Goal: Transaction & Acquisition: Purchase product/service

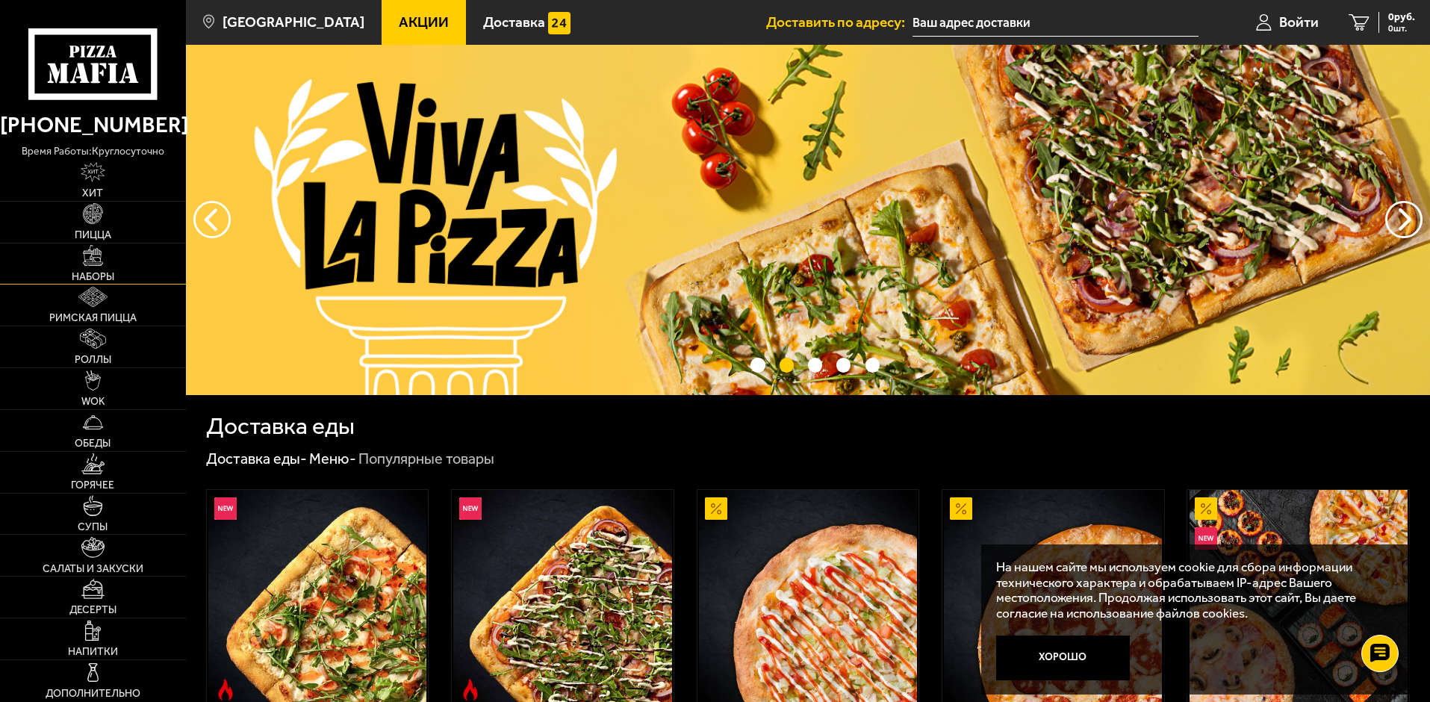
click at [99, 255] on img at bounding box center [93, 255] width 20 height 20
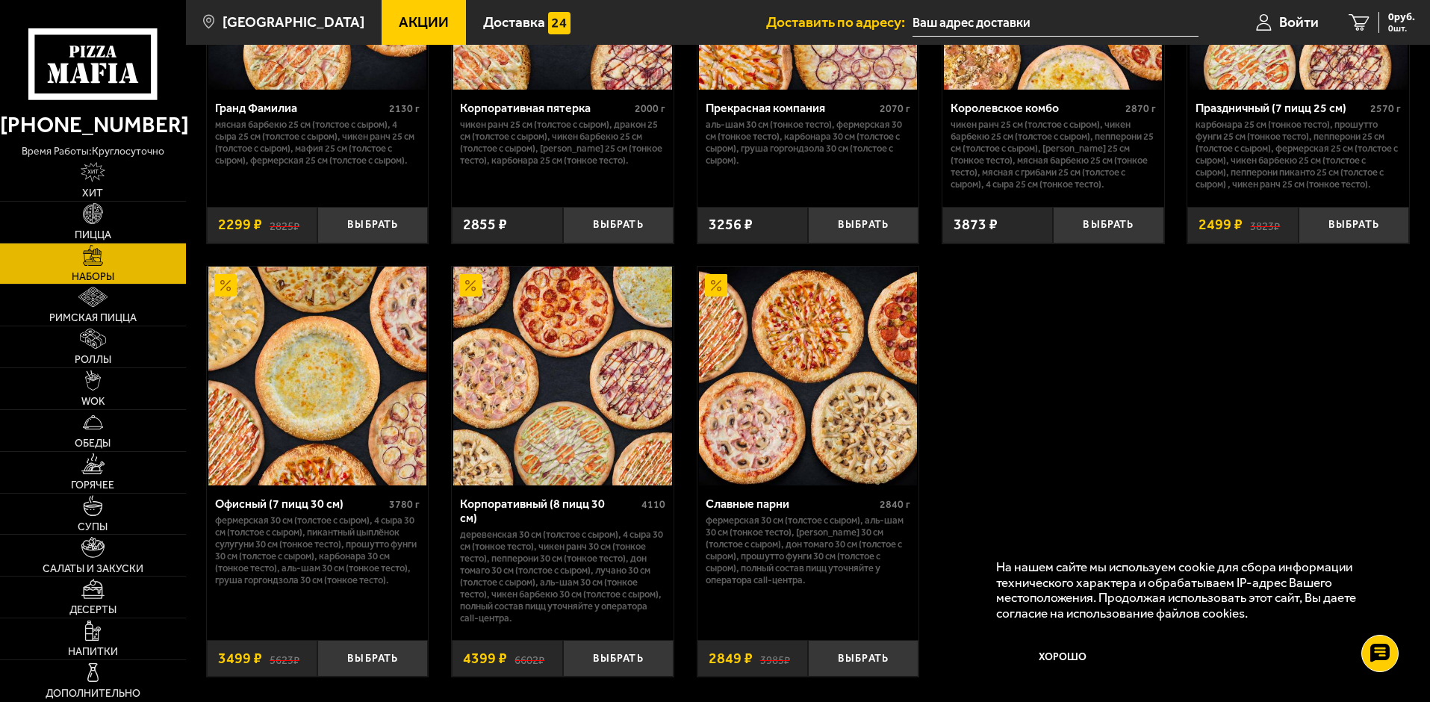
scroll to position [2289, 0]
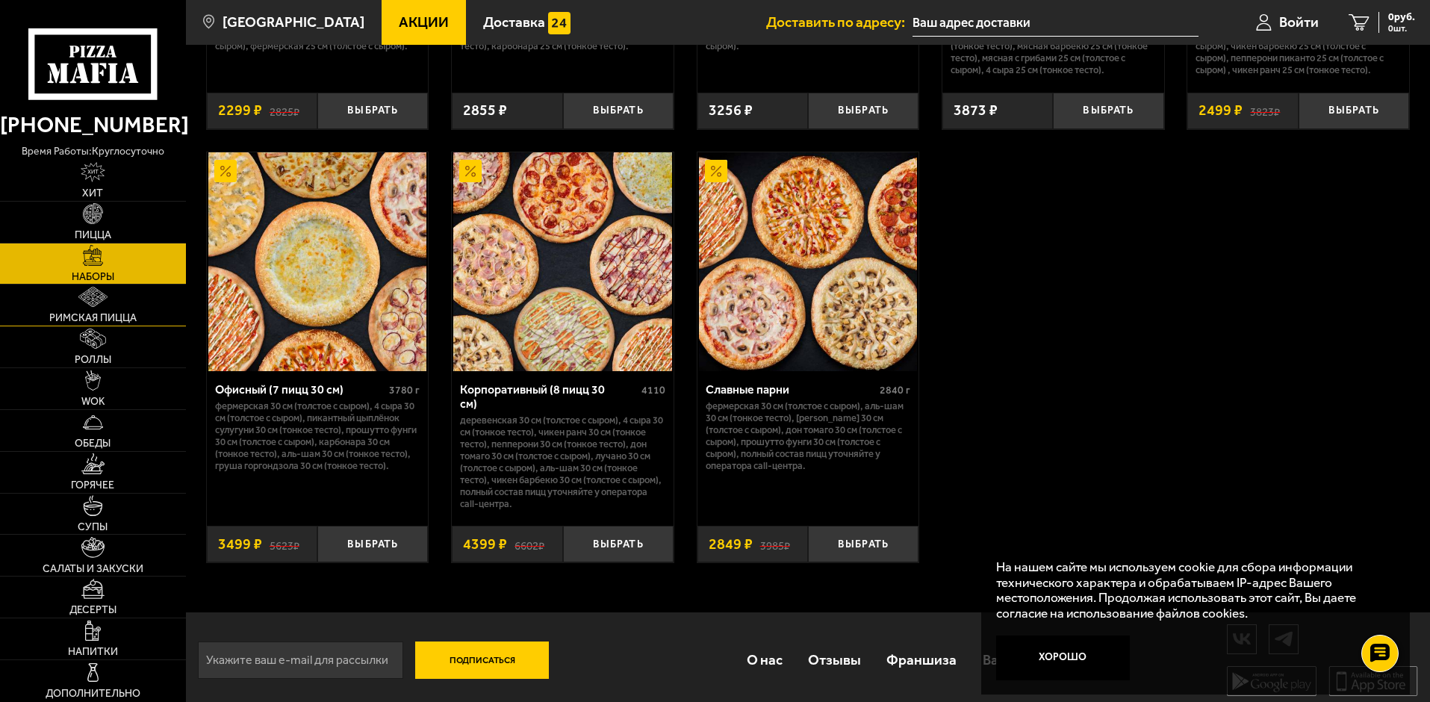
click at [105, 303] on img at bounding box center [92, 297] width 29 height 20
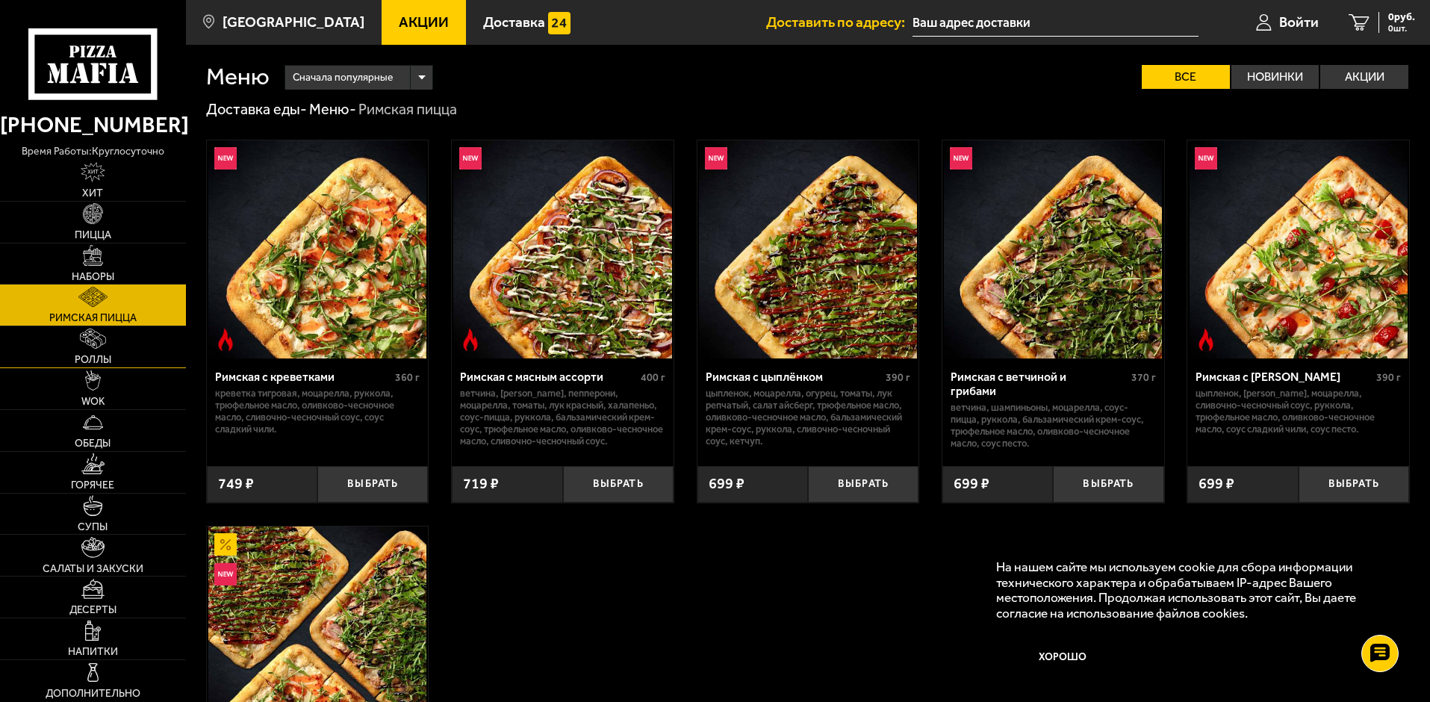
click at [100, 341] on img at bounding box center [93, 339] width 27 height 20
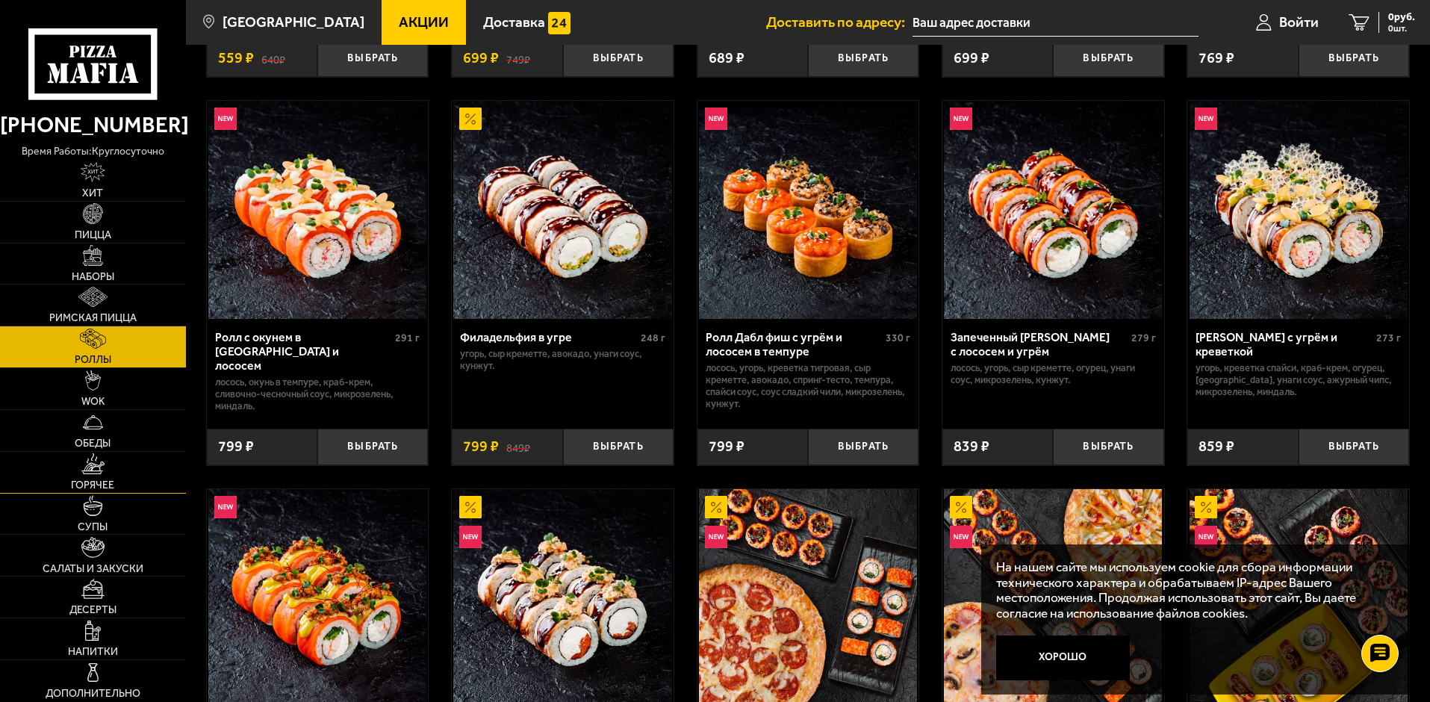
scroll to position [448, 0]
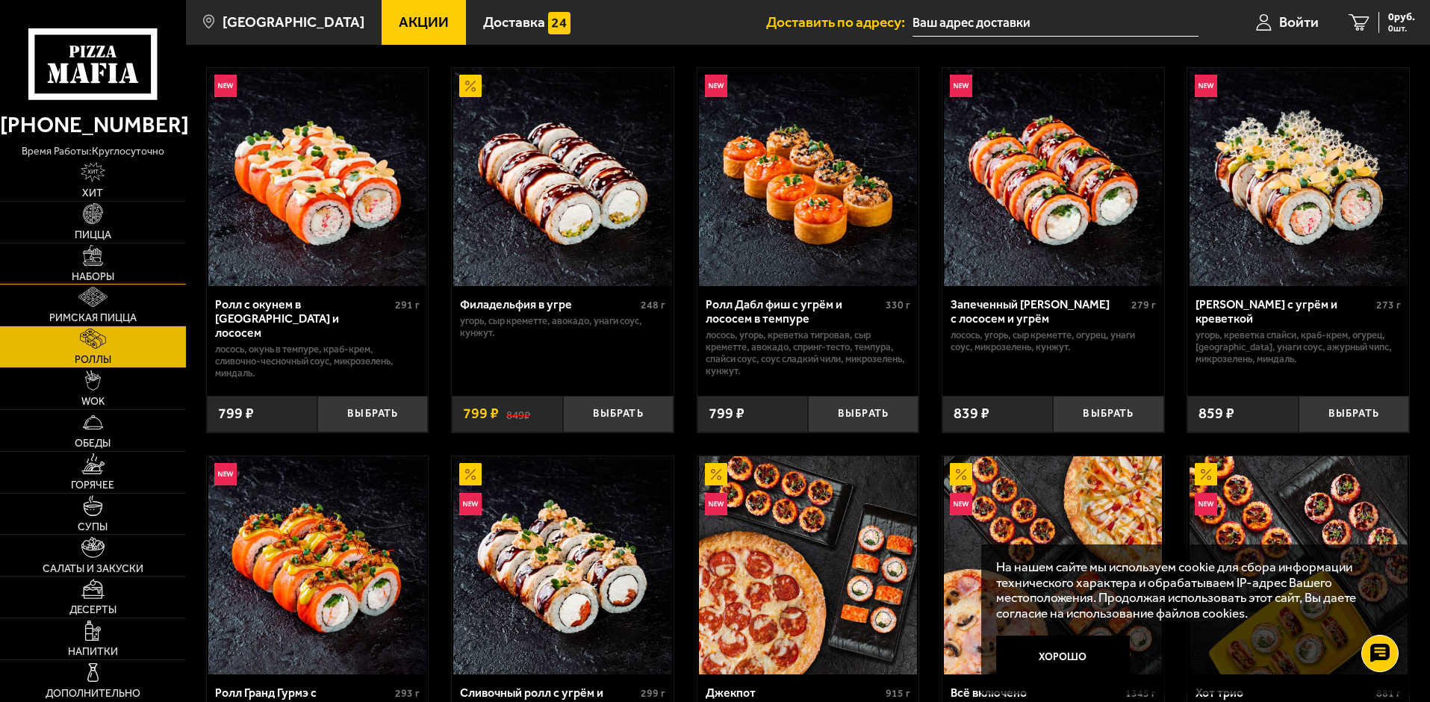
click at [75, 261] on link "Наборы" at bounding box center [93, 263] width 186 height 41
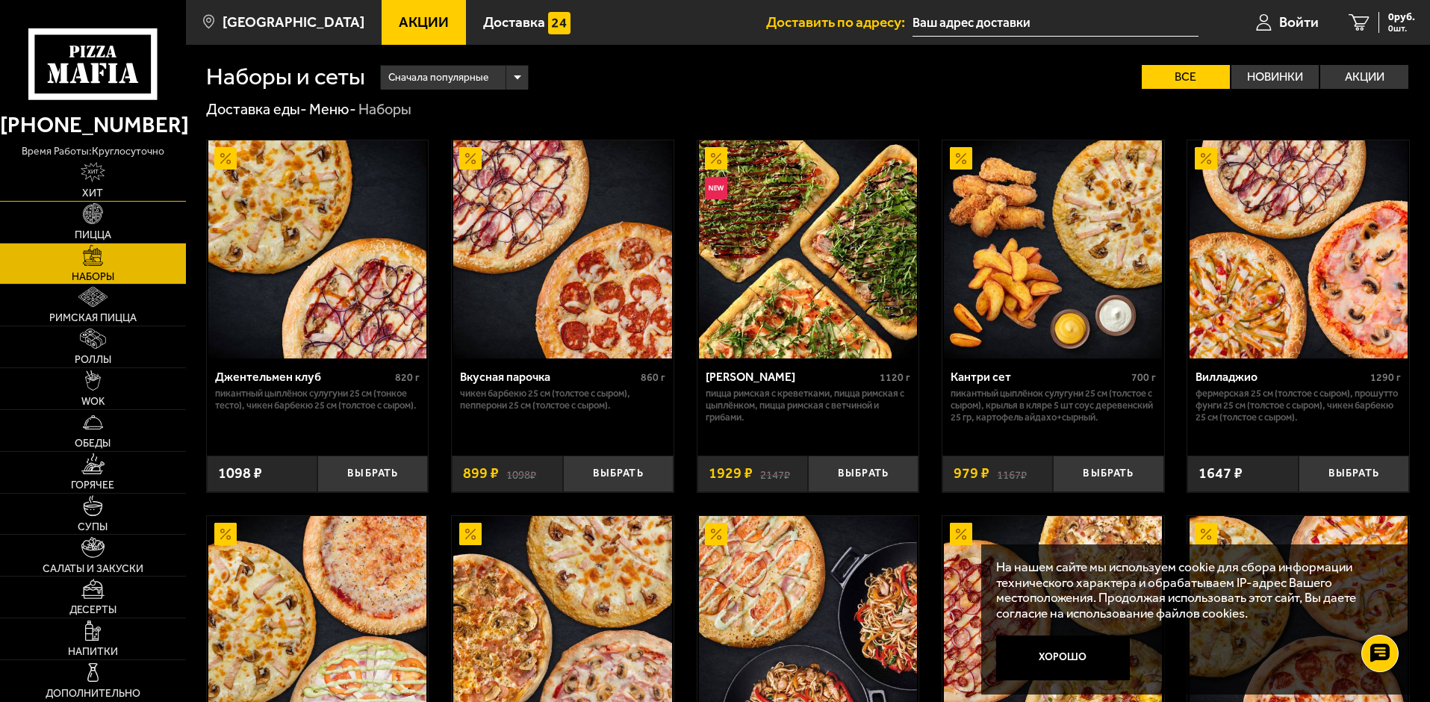
click at [103, 191] on span "Хит" at bounding box center [92, 193] width 21 height 10
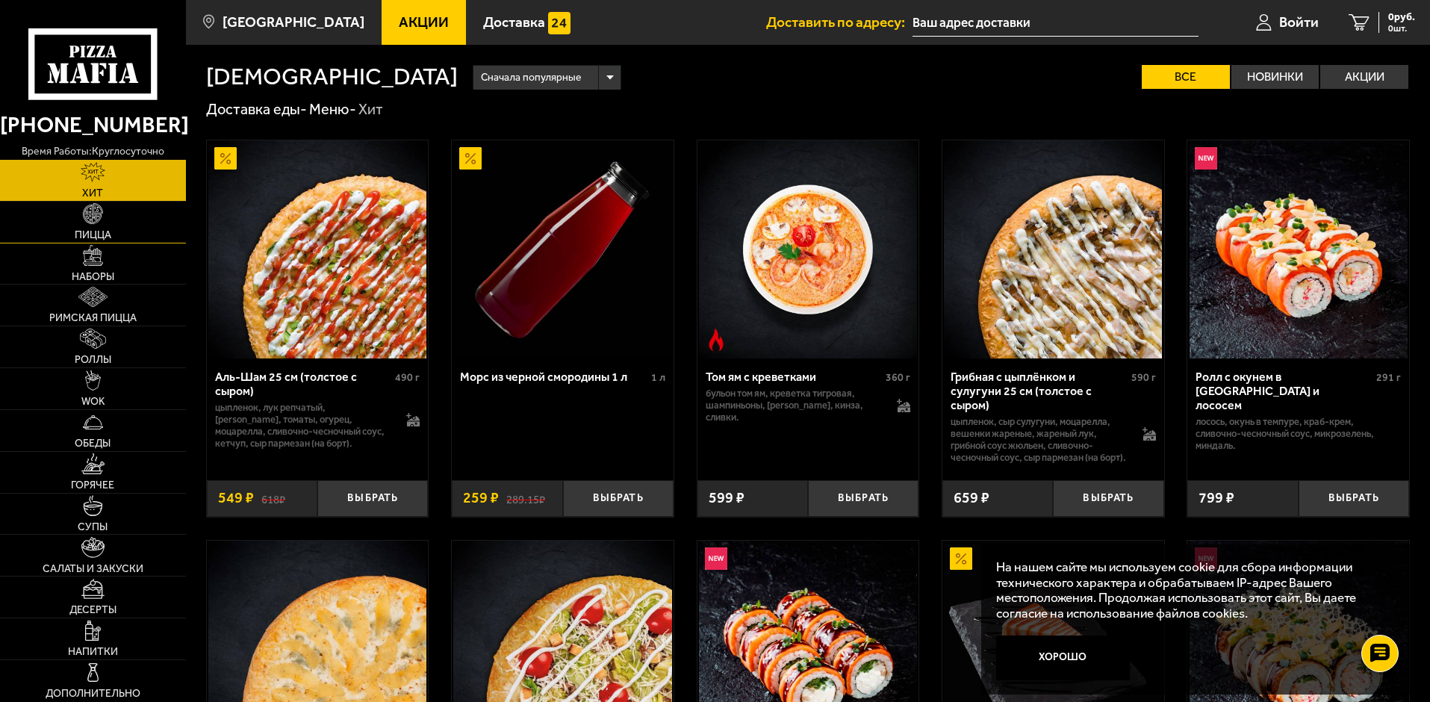
click at [105, 205] on link "Пицца" at bounding box center [93, 222] width 186 height 41
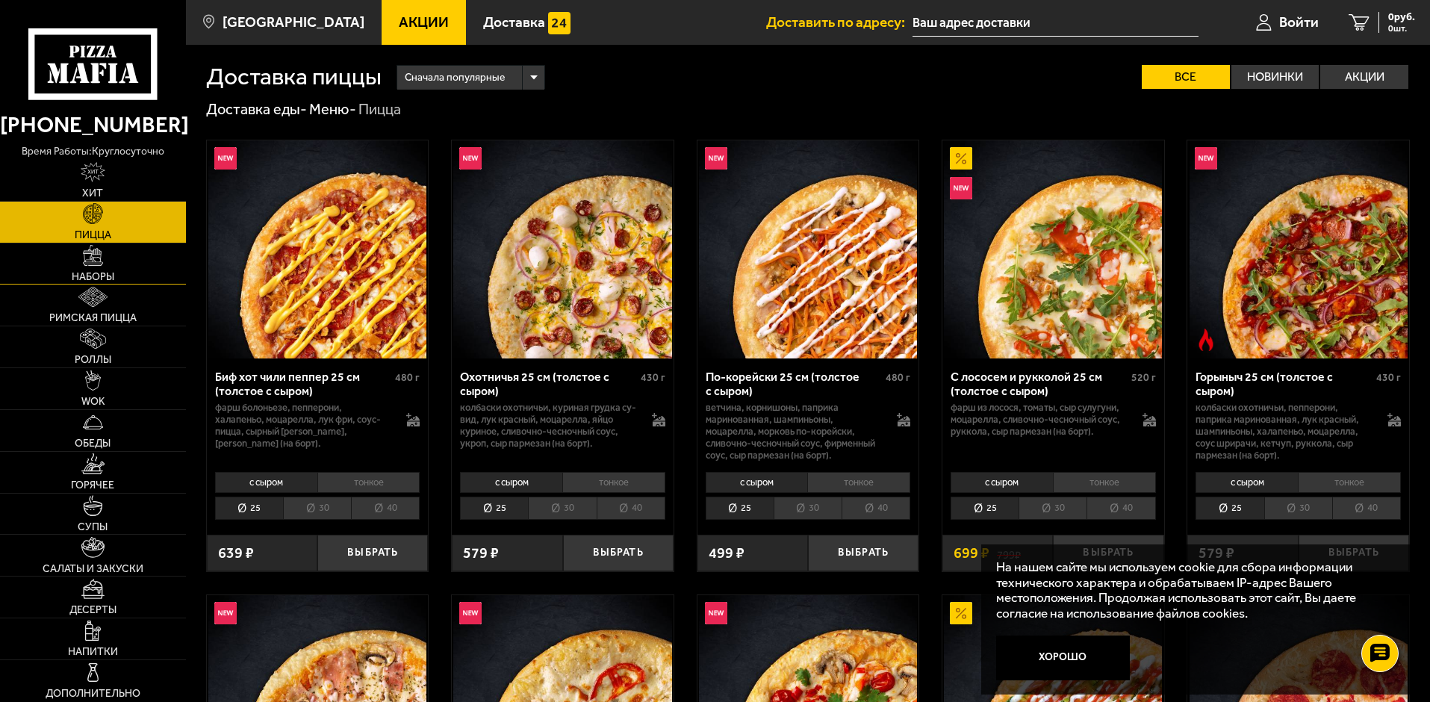
click at [112, 264] on link "Наборы" at bounding box center [93, 263] width 186 height 41
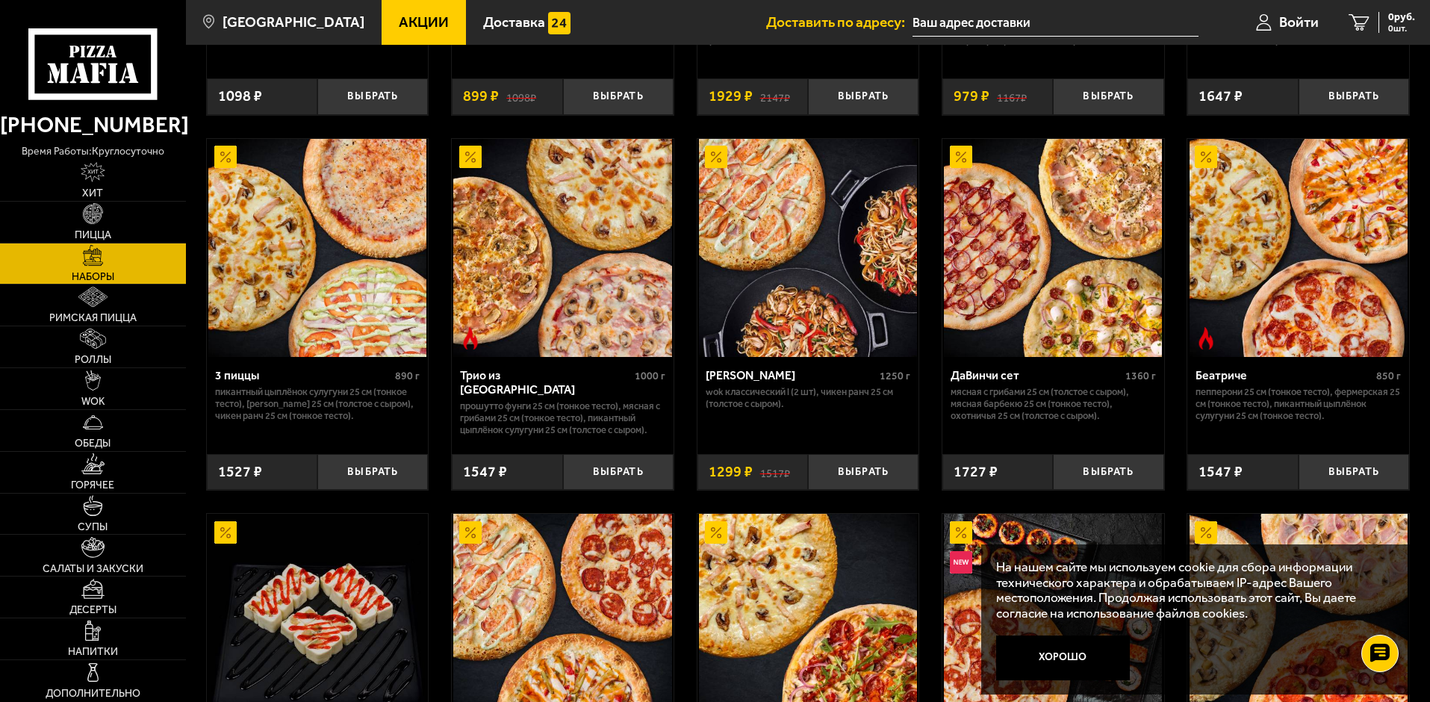
scroll to position [373, 0]
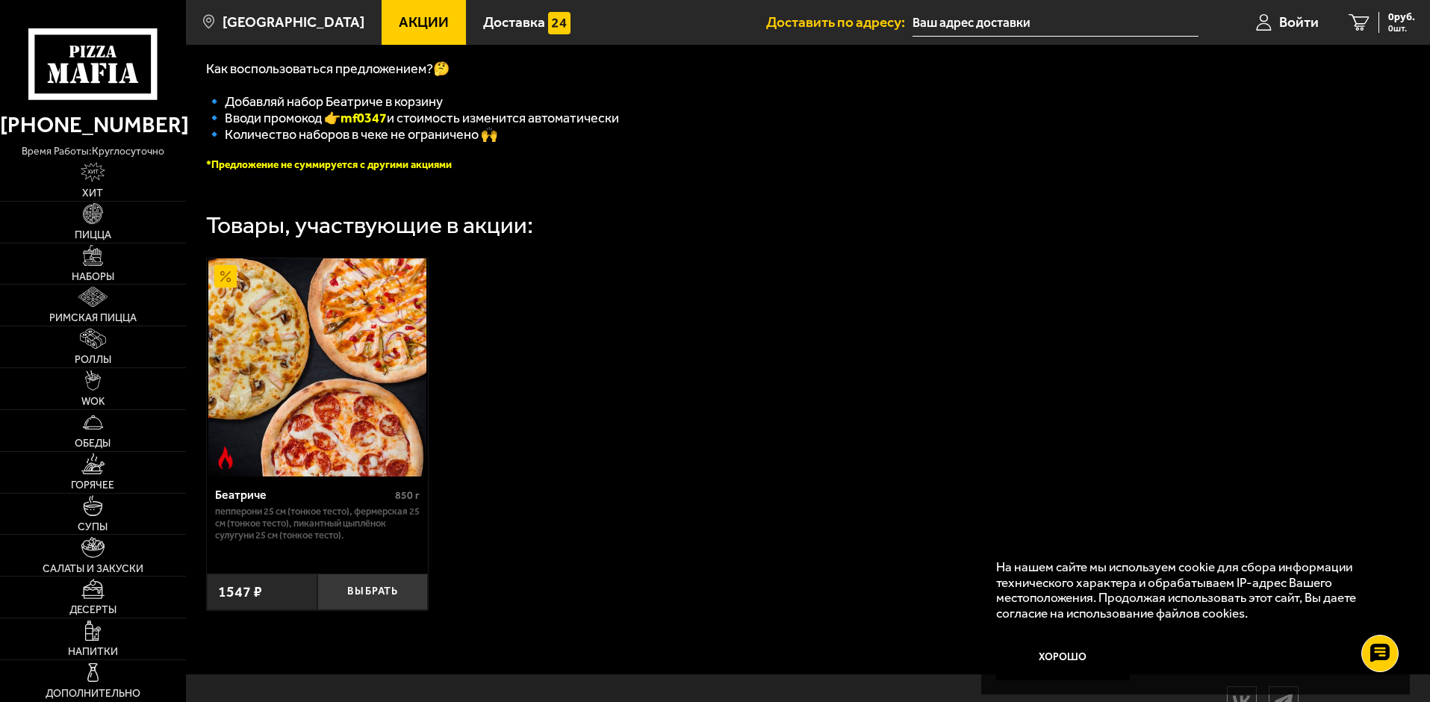
scroll to position [373, 0]
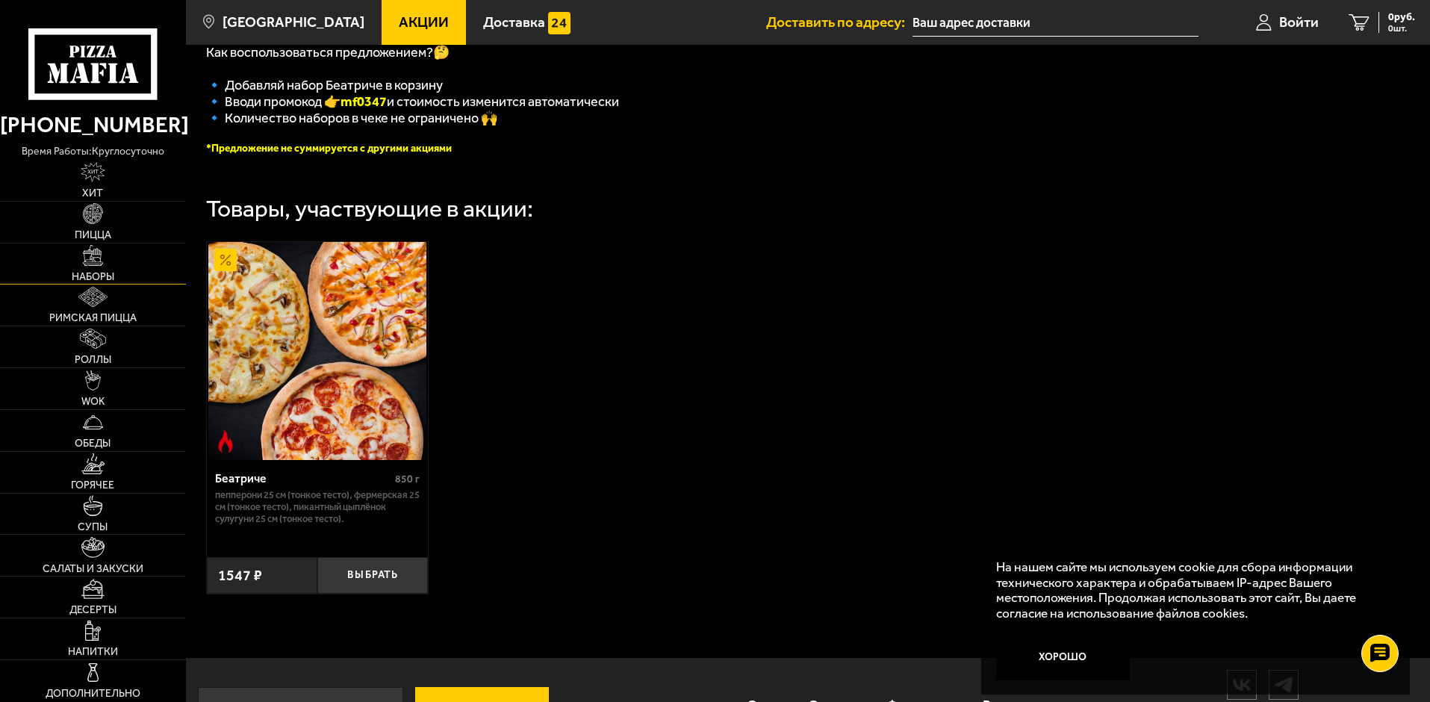
click at [105, 272] on span "Наборы" at bounding box center [93, 277] width 43 height 10
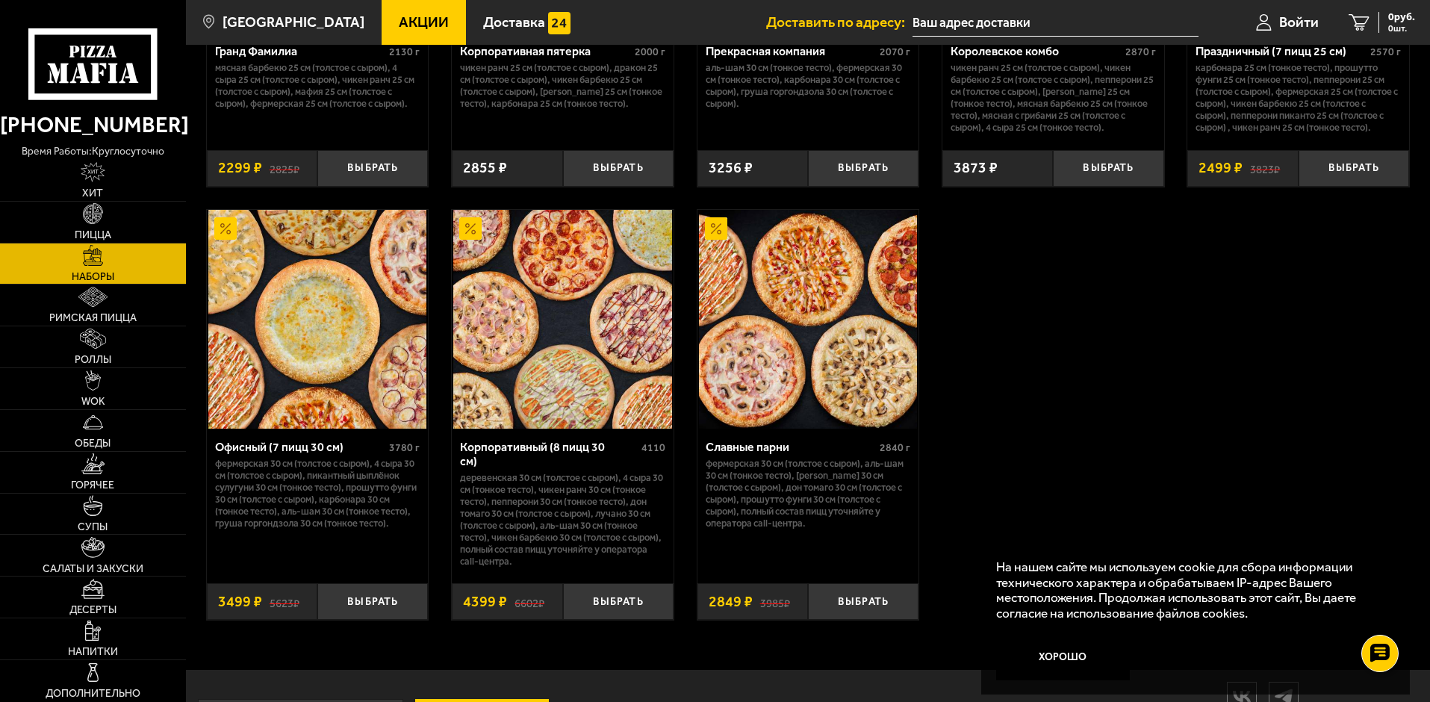
scroll to position [2241, 0]
